Goal: Find specific page/section: Find specific page/section

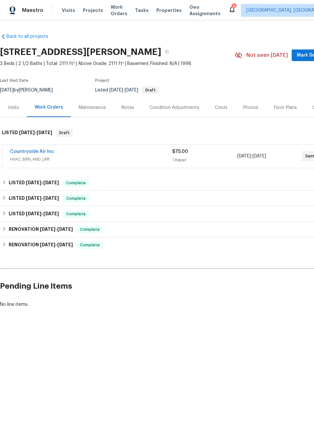
click at [27, 151] on link "Countryside Air Inc" at bounding box center [32, 151] width 44 height 5
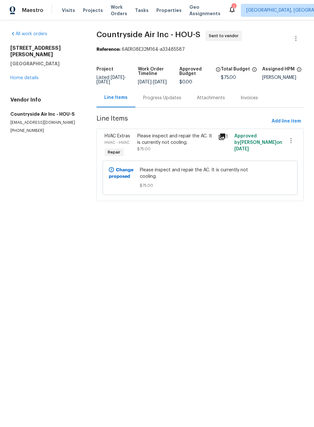
click at [162, 101] on div "Progress Updates" at bounding box center [162, 98] width 38 height 6
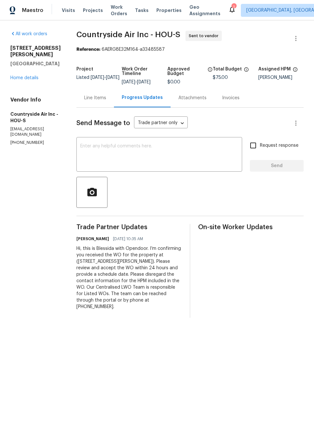
click at [30, 76] on link "Home details" at bounding box center [24, 78] width 28 height 5
